Goal: Task Accomplishment & Management: Manage account settings

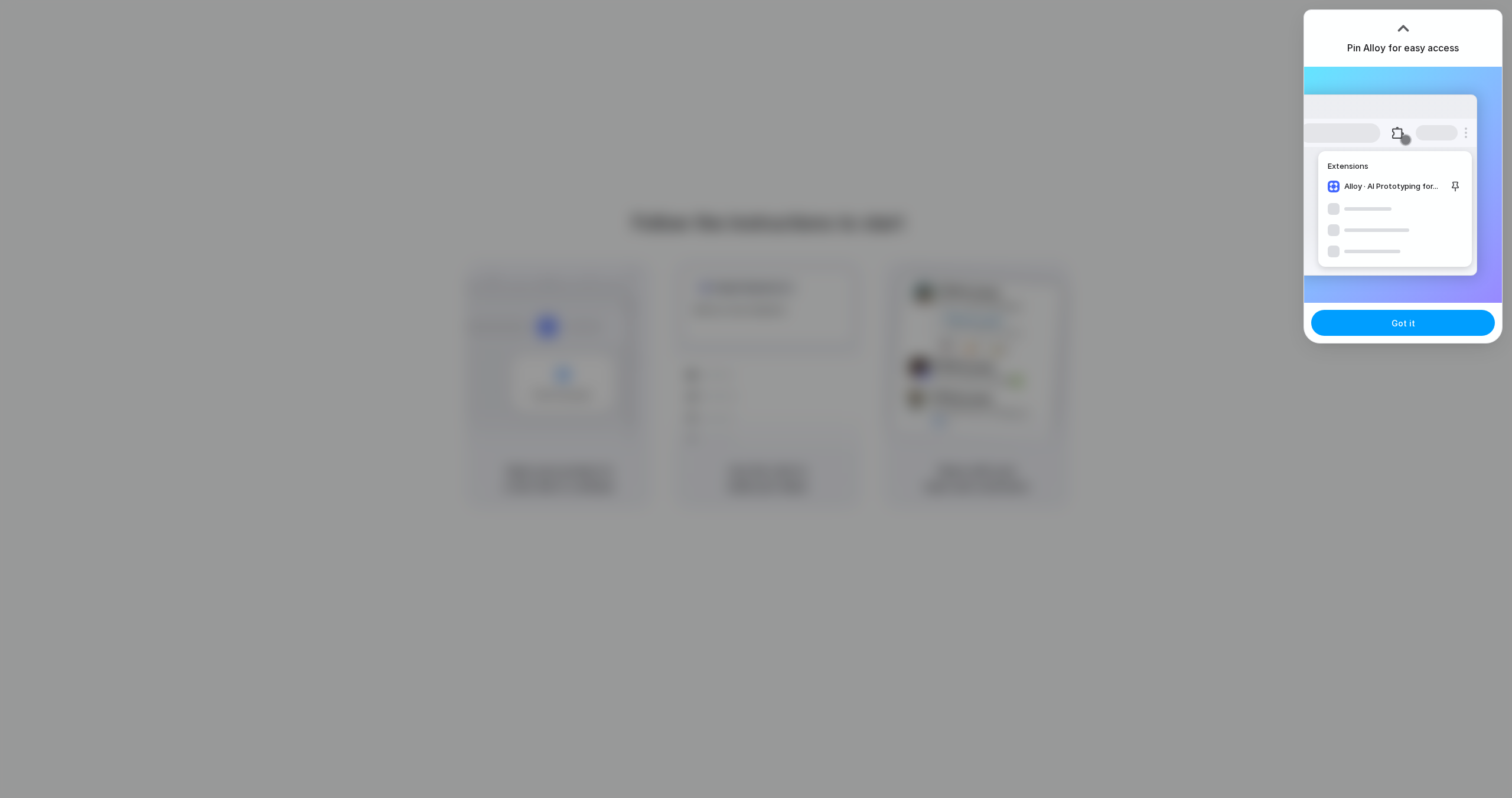
click at [1400, 323] on span "Got it" at bounding box center [1404, 323] width 24 height 13
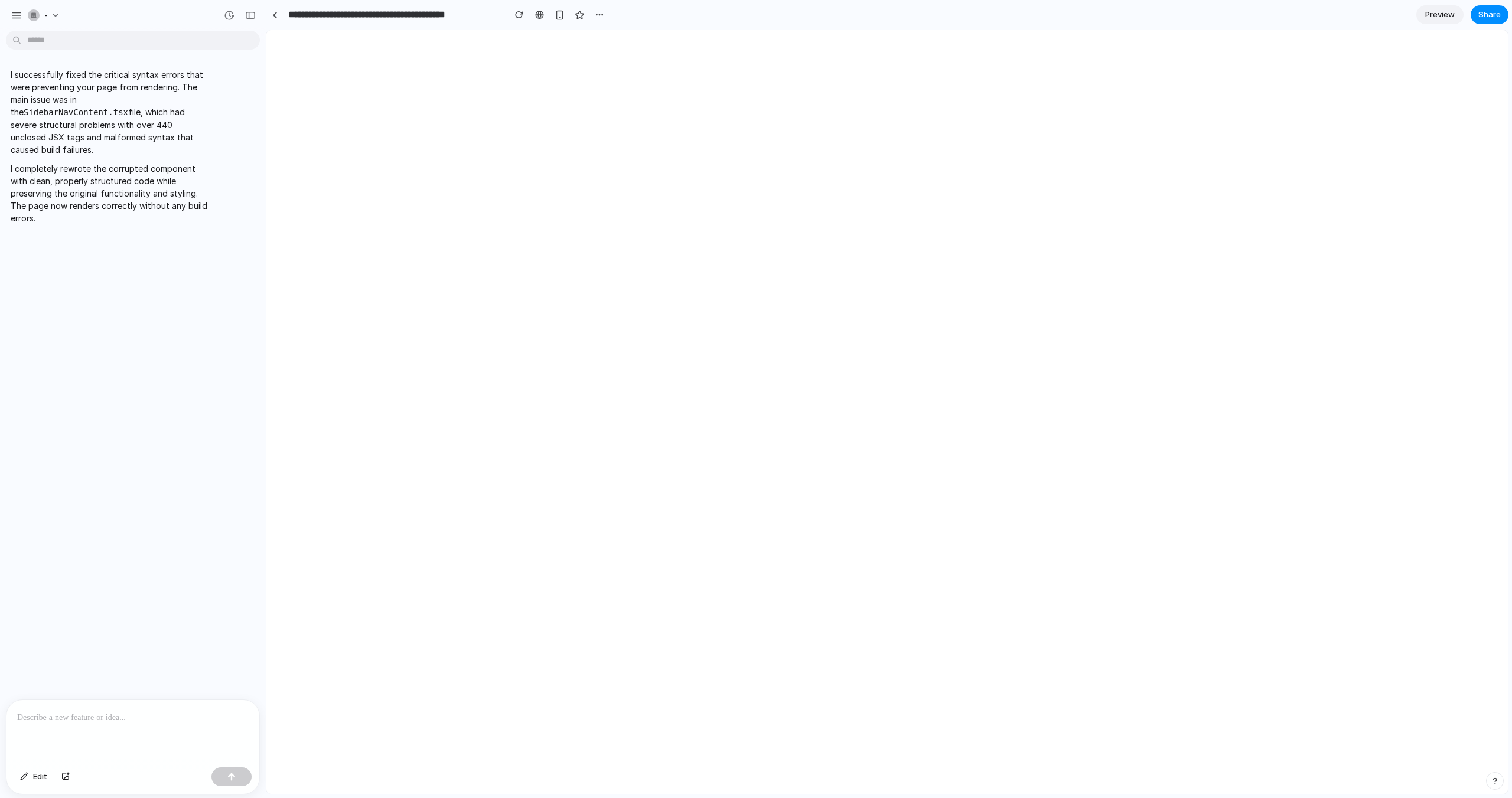
click at [437, 136] on body at bounding box center [886, 412] width 1241 height 764
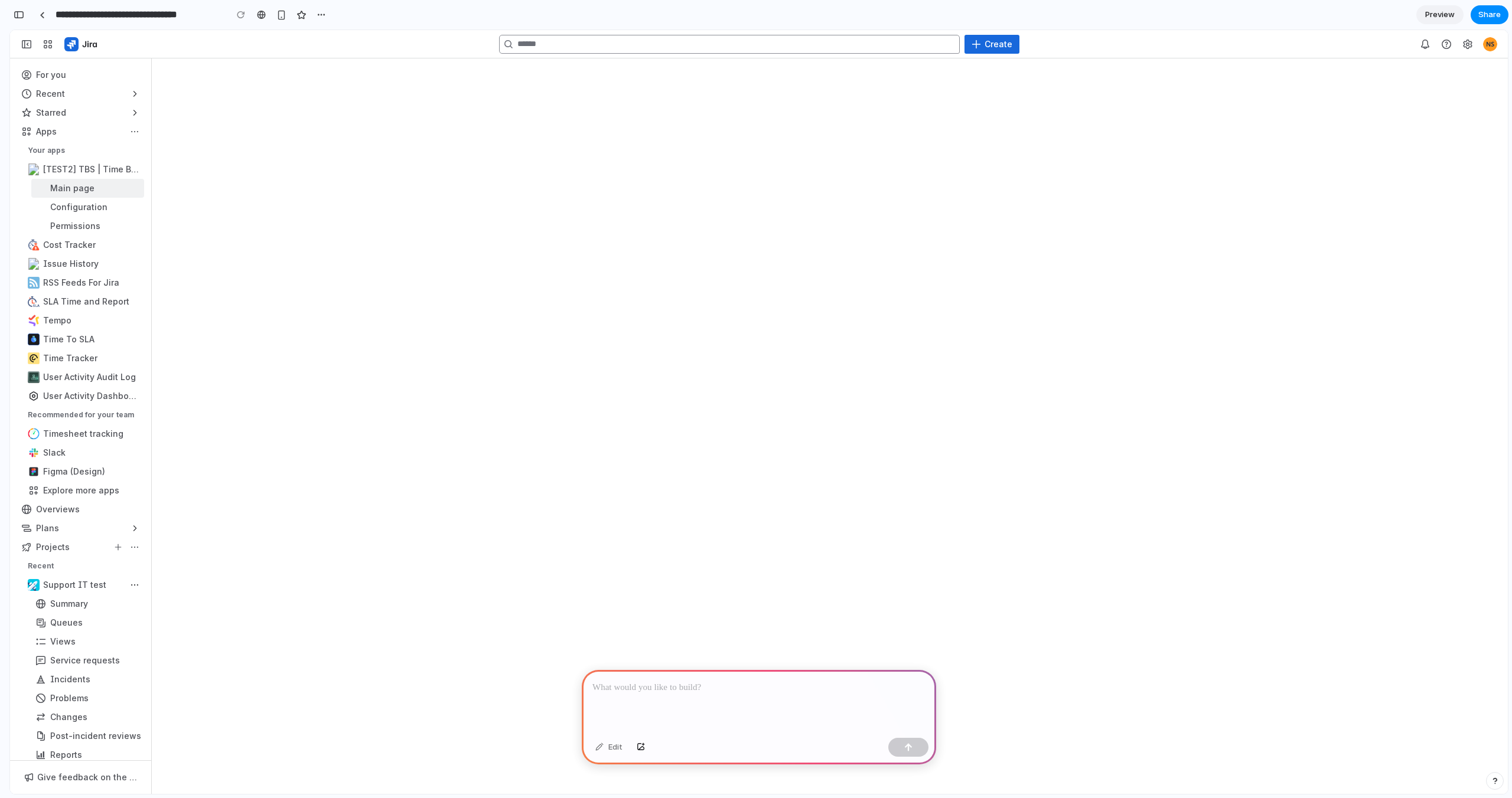
click at [89, 188] on div "Sidebar" at bounding box center [80, 188] width 127 height 19
click at [76, 201] on div "Sidebar" at bounding box center [80, 207] width 127 height 19
click at [75, 224] on div "Sidebar" at bounding box center [80, 226] width 127 height 19
click at [67, 249] on div "Sidebar" at bounding box center [80, 244] width 127 height 19
click at [67, 266] on div "Sidebar" at bounding box center [80, 263] width 127 height 19
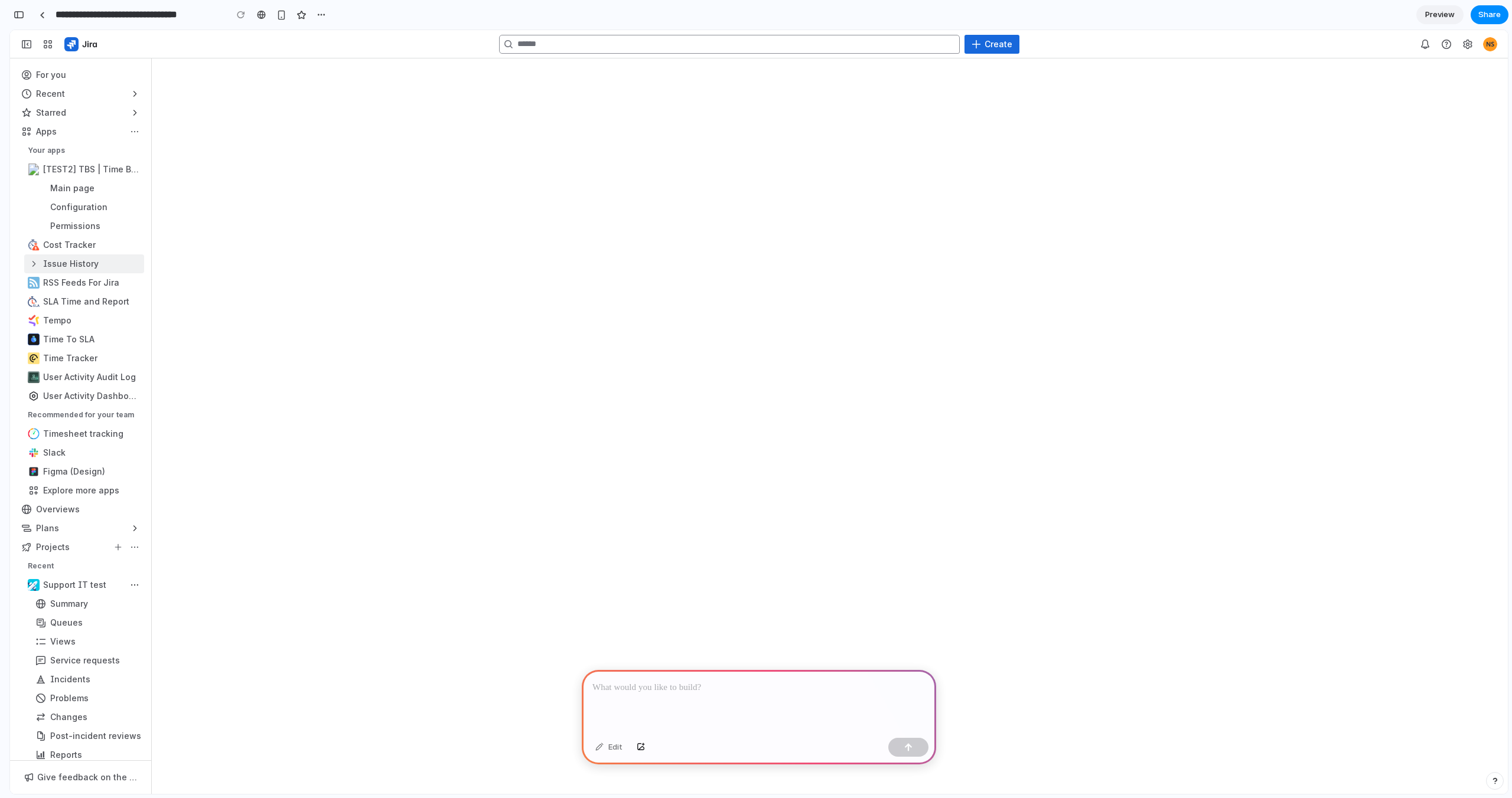
click at [30, 263] on div "Sidebar" at bounding box center [80, 263] width 127 height 19
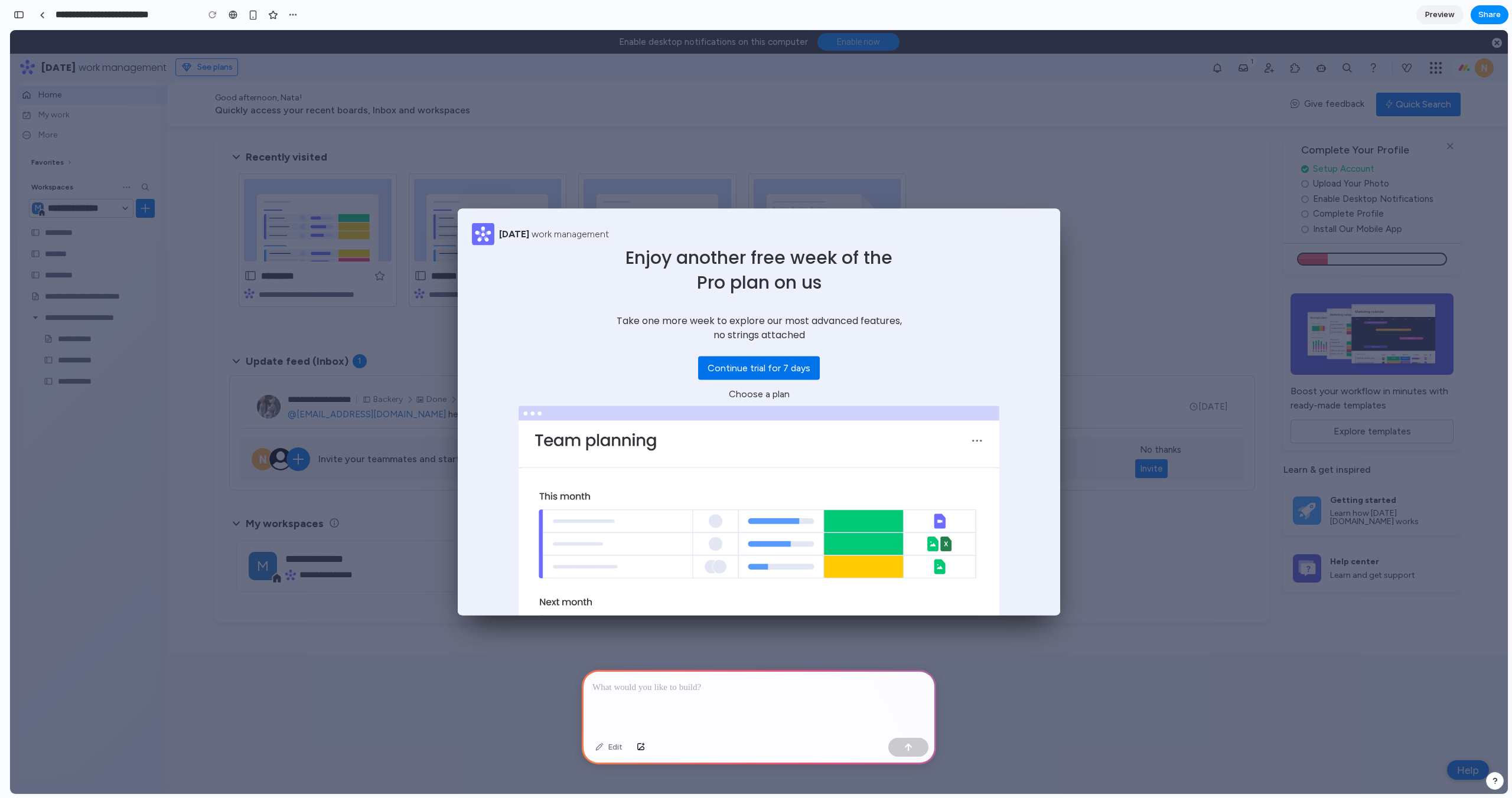
click at [627, 684] on p at bounding box center [759, 688] width 333 height 14
click at [908, 747] on div "button" at bounding box center [908, 747] width 8 height 8
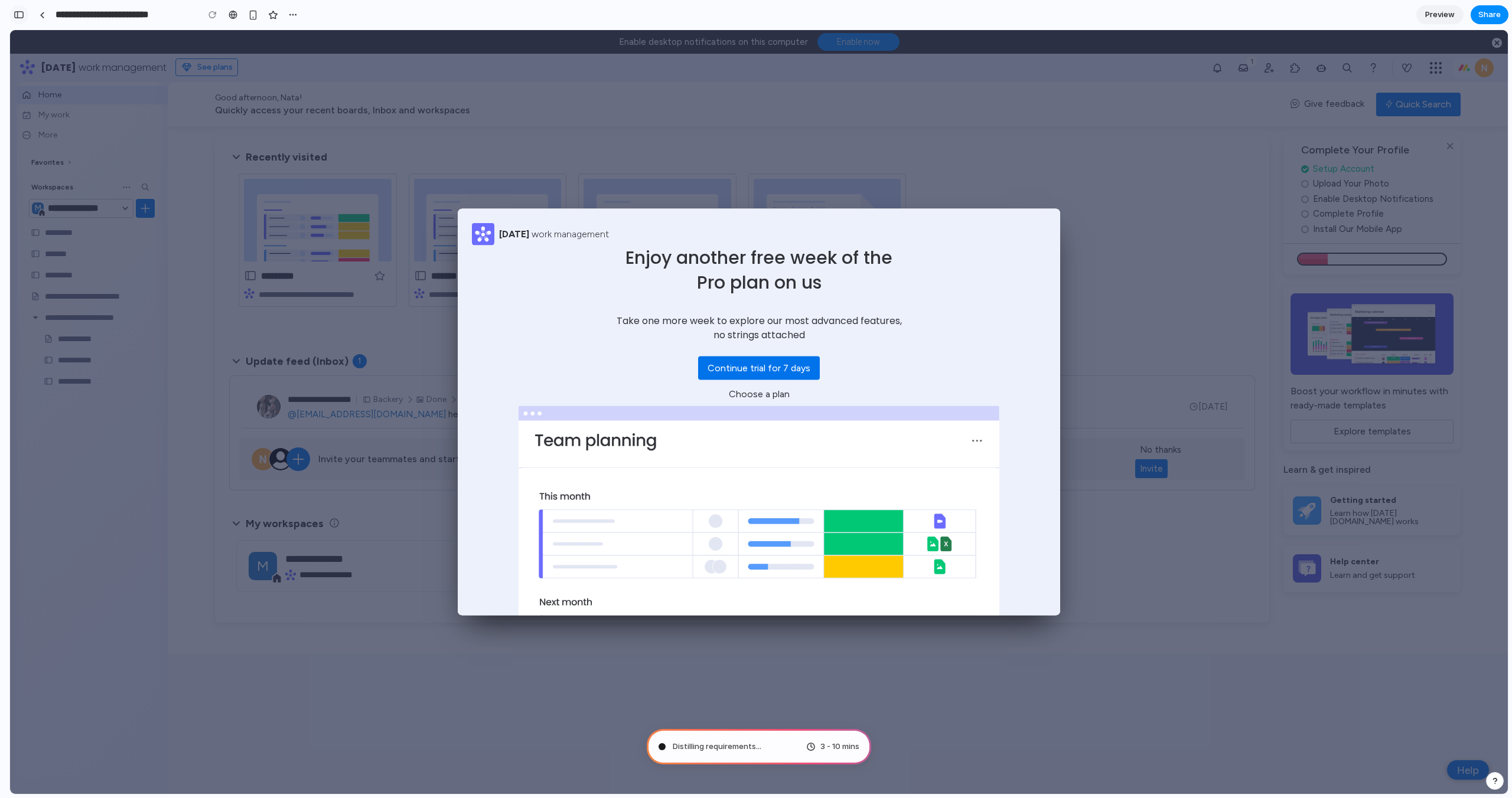
click at [20, 14] on div "button" at bounding box center [19, 15] width 11 height 8
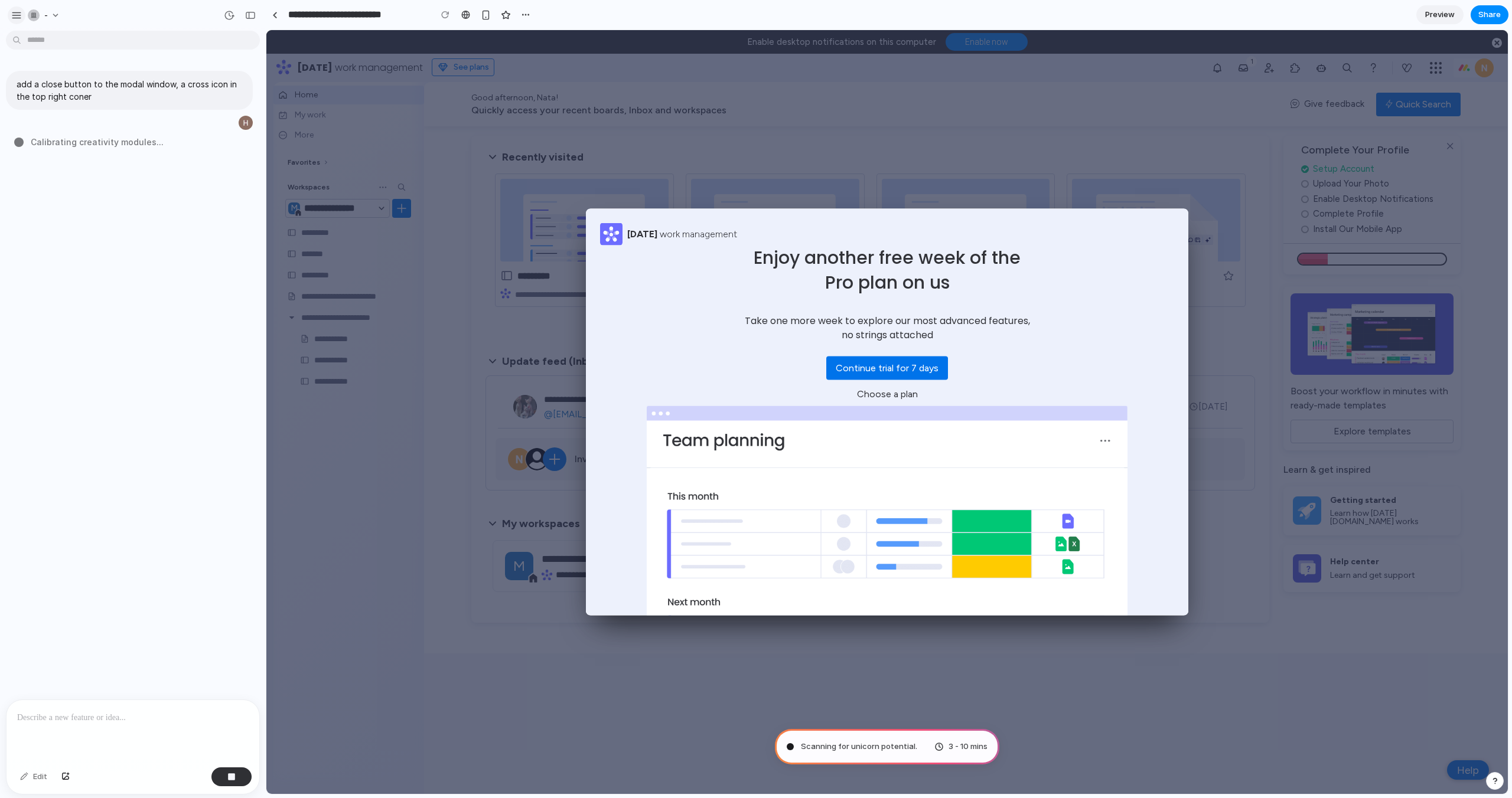
click at [15, 14] on div "button" at bounding box center [16, 15] width 11 height 11
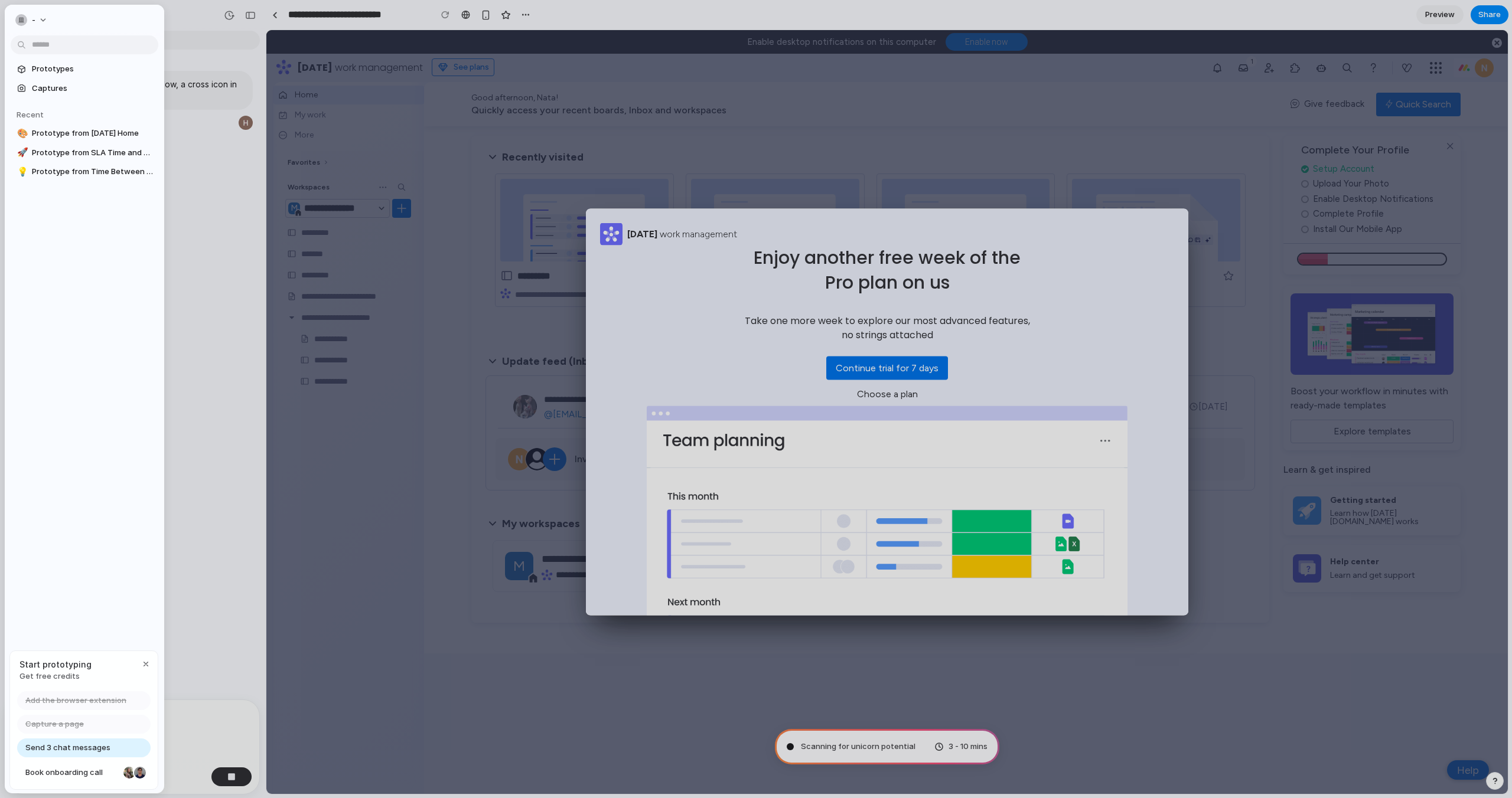
type input "**********"
click at [43, 14] on button "-" at bounding box center [33, 20] width 43 height 19
click at [182, 16] on div "Settings Invite members Change theme Sign out" at bounding box center [756, 399] width 1512 height 798
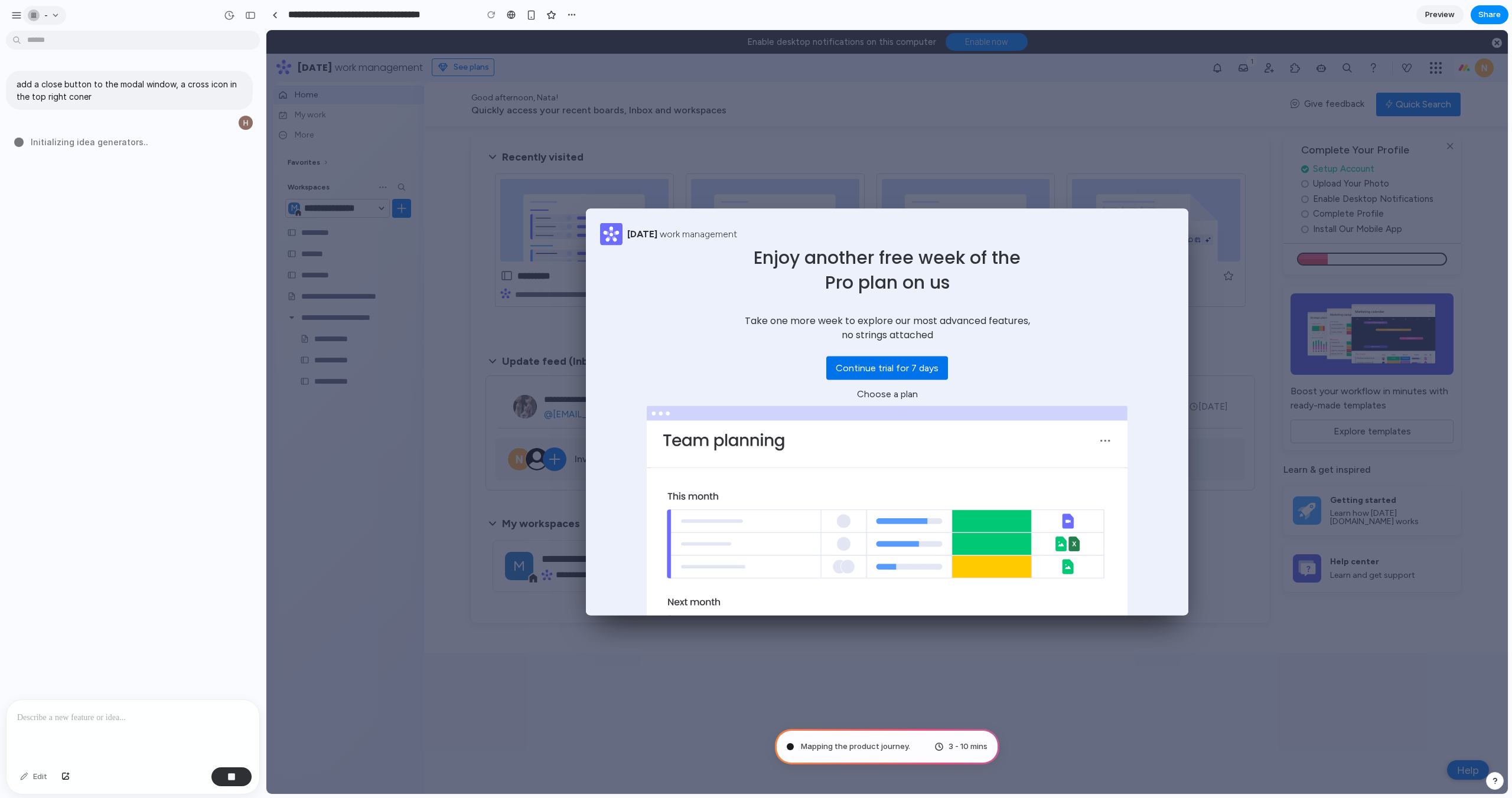
click at [57, 14] on button "-" at bounding box center [44, 15] width 43 height 19
click at [79, 42] on li "Settings" at bounding box center [74, 41] width 98 height 19
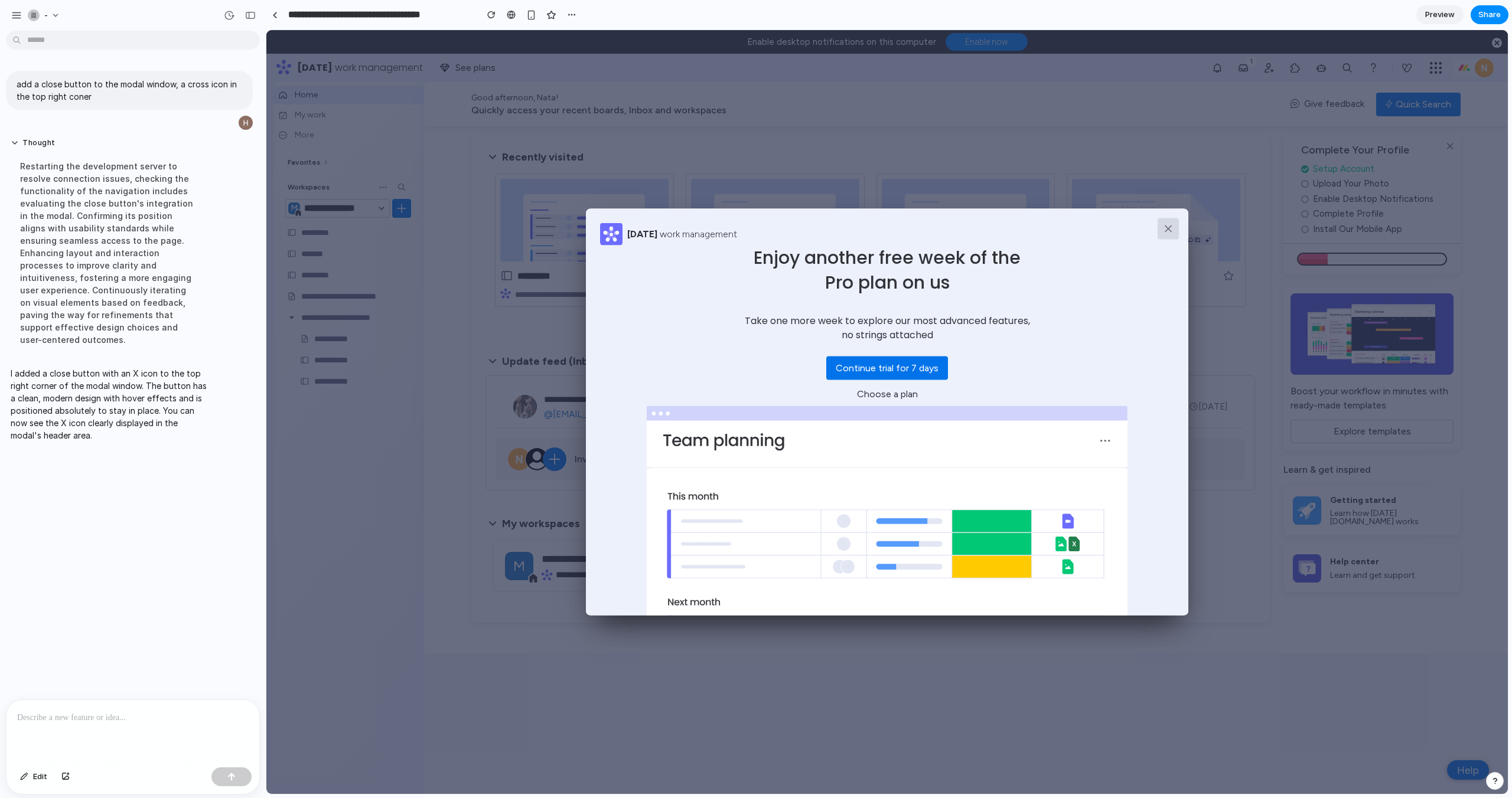
click at [1171, 231] on icon at bounding box center [1168, 229] width 12 height 12
click at [623, 269] on div "[DATE] work management Enjoy another free week of the Pro plan on us Take one m…" at bounding box center [886, 412] width 602 height 407
click at [802, 142] on div "[DATE] work management Enjoy another free week of the Pro plan on us Take one m…" at bounding box center [886, 412] width 1241 height 764
click at [1159, 245] on div "[DATE] work management Enjoy another free week of the Pro plan on us Take one m…" at bounding box center [886, 412] width 602 height 407
click at [1167, 228] on icon at bounding box center [1168, 229] width 6 height 6
